Goal: Navigation & Orientation: Find specific page/section

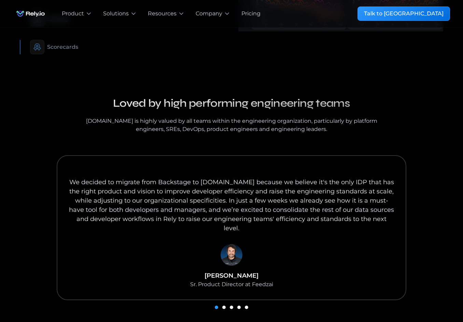
scroll to position [614, 0]
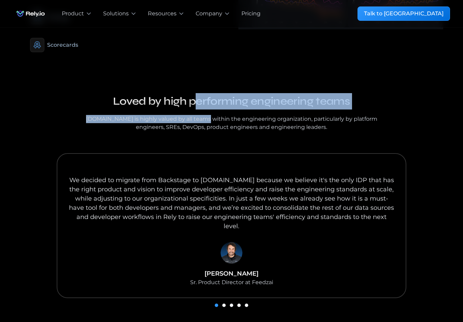
drag, startPoint x: 196, startPoint y: 94, endPoint x: 196, endPoint y: 112, distance: 18.4
click at [196, 112] on div "Our blog Loved by high performing engineering teams Rely.io is highly valued by…" at bounding box center [231, 112] width 300 height 38
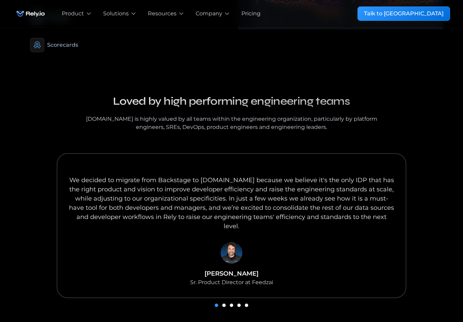
click at [219, 119] on div "Rely.io is highly valued by all teams within the engineering organization, part…" at bounding box center [231, 123] width 300 height 16
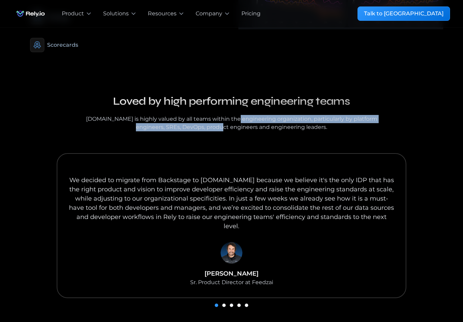
drag, startPoint x: 226, startPoint y: 119, endPoint x: 223, endPoint y: 91, distance: 28.1
click at [224, 93] on div "Our blog Loved by high performing engineering teams Rely.io is highly valued by…" at bounding box center [231, 112] width 300 height 38
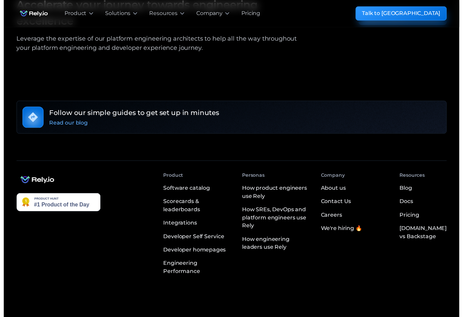
scroll to position [1204, 0]
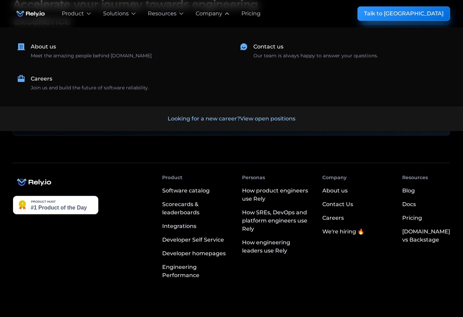
click at [216, 15] on div "Company" at bounding box center [209, 14] width 27 height 8
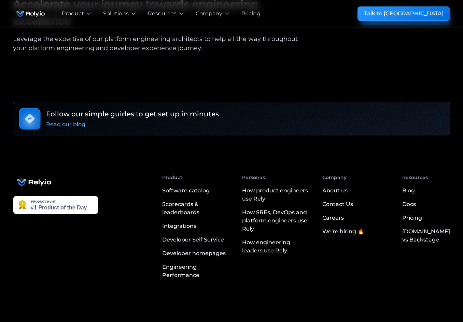
click at [216, 15] on div "Company" at bounding box center [209, 14] width 27 height 8
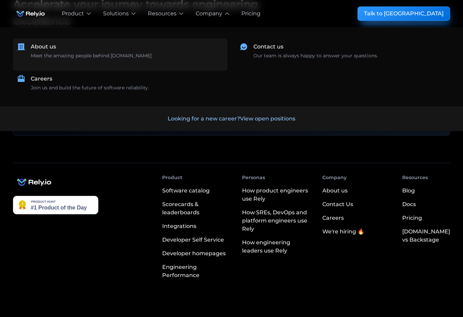
click at [51, 50] on div "About us" at bounding box center [43, 47] width 25 height 8
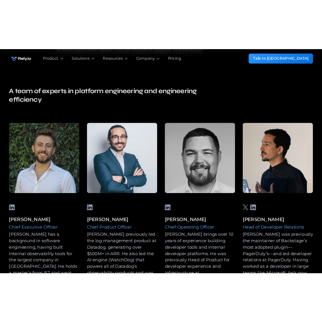
scroll to position [478, 0]
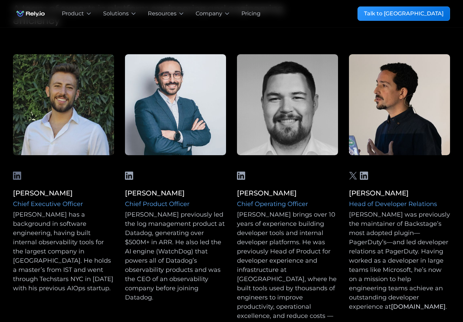
click at [17, 175] on icon at bounding box center [17, 176] width 8 height 8
